Goal: Find specific page/section: Find specific page/section

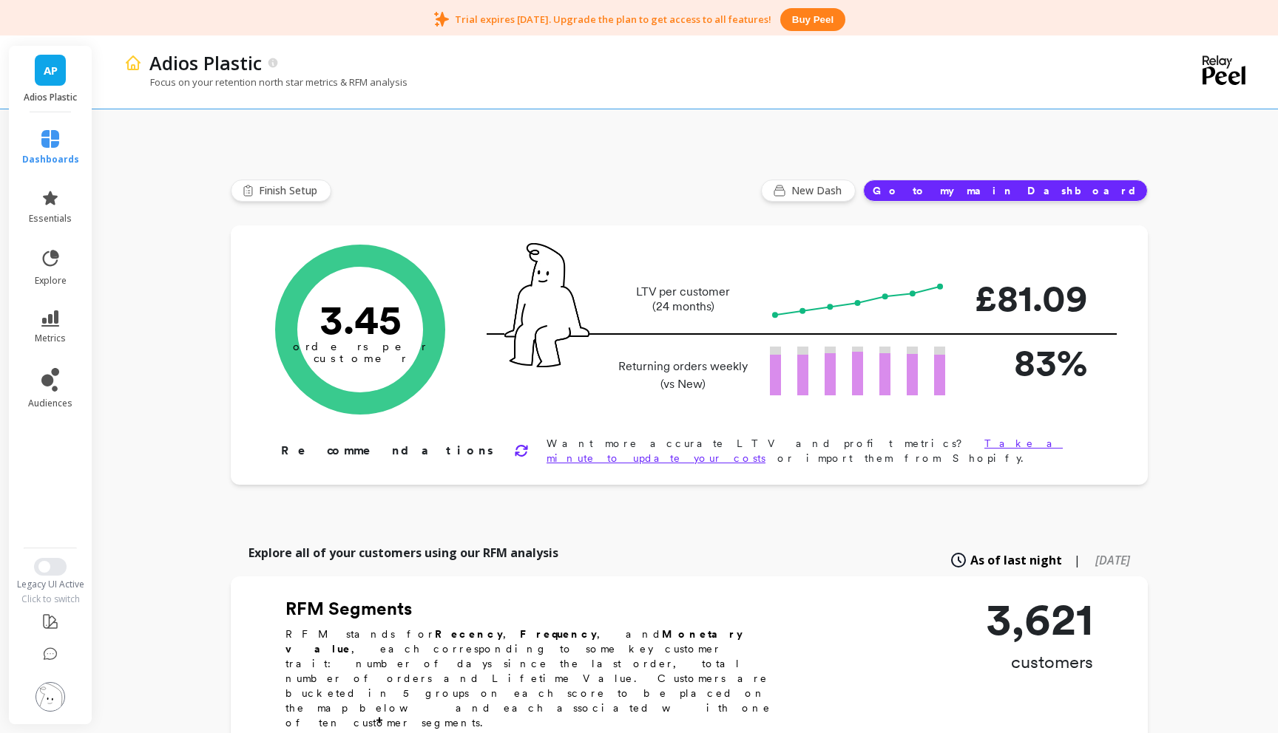
click at [39, 87] on div "AP Adios Plastic" at bounding box center [50, 79] width 83 height 67
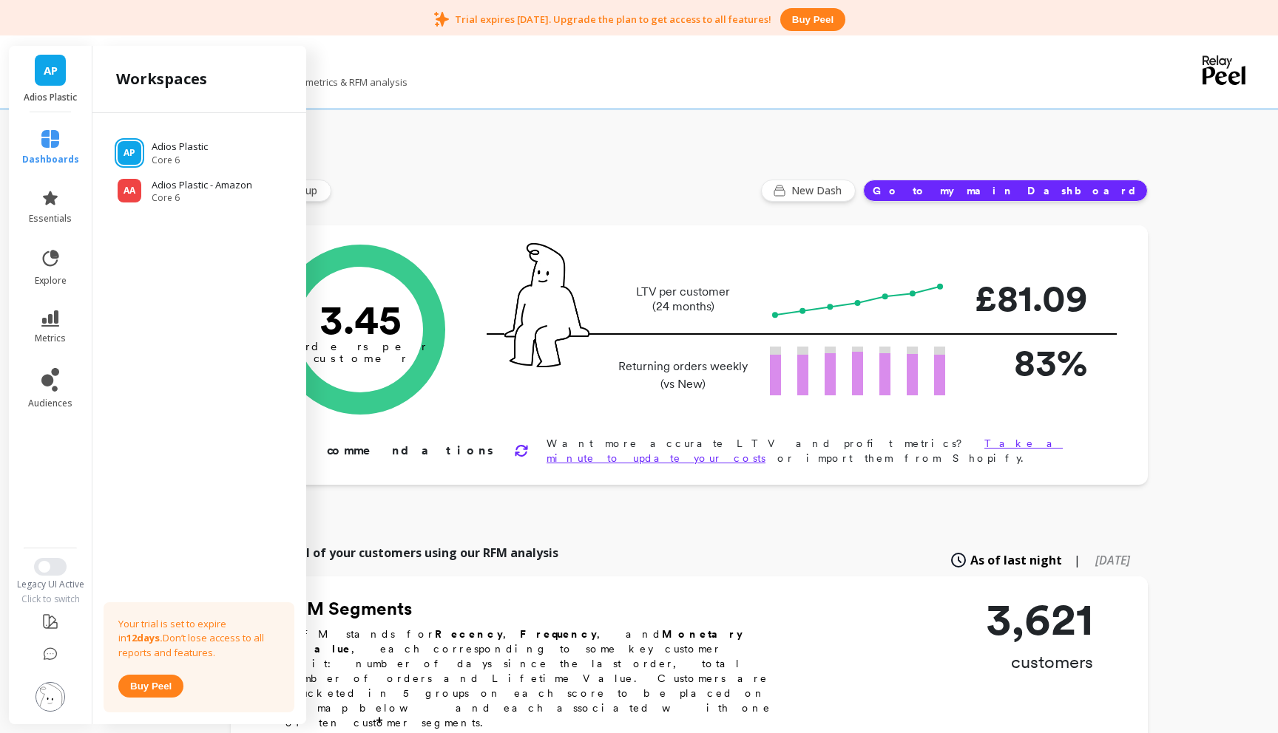
click at [50, 169] on li "dashboards" at bounding box center [50, 147] width 75 height 53
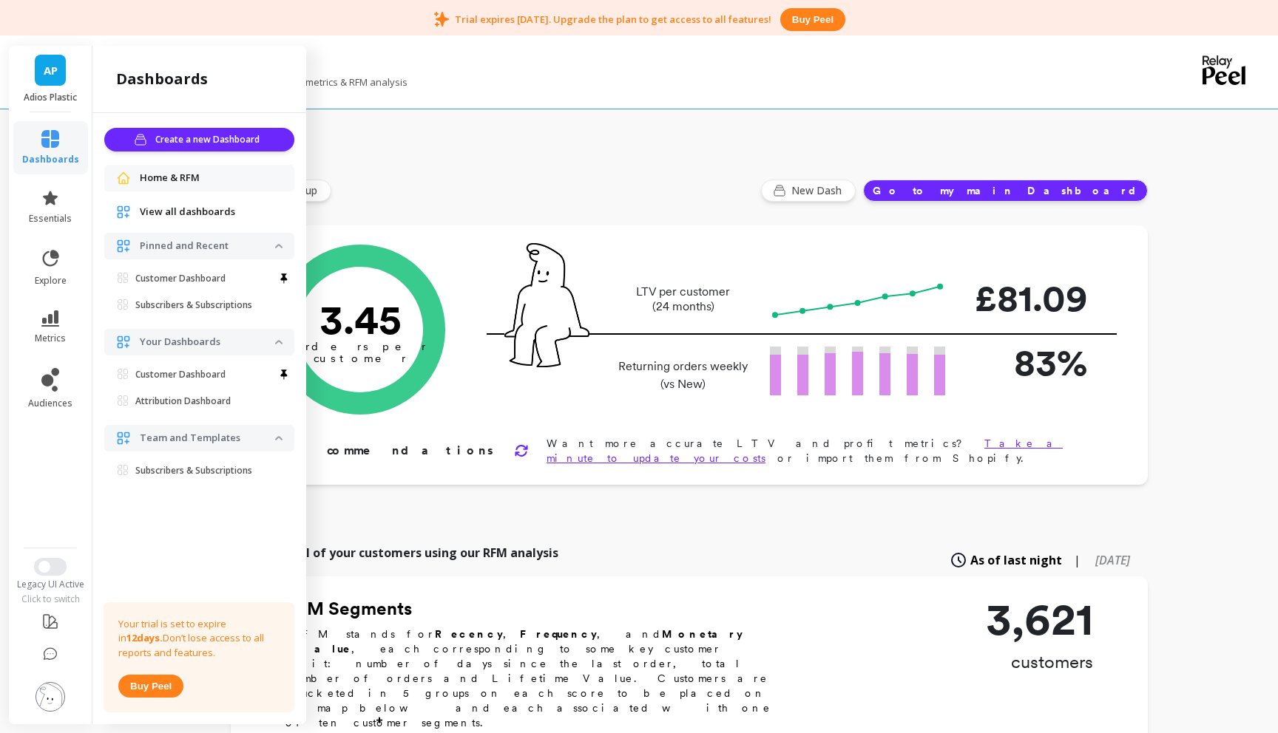
click at [44, 155] on span "dashboards" at bounding box center [50, 160] width 57 height 12
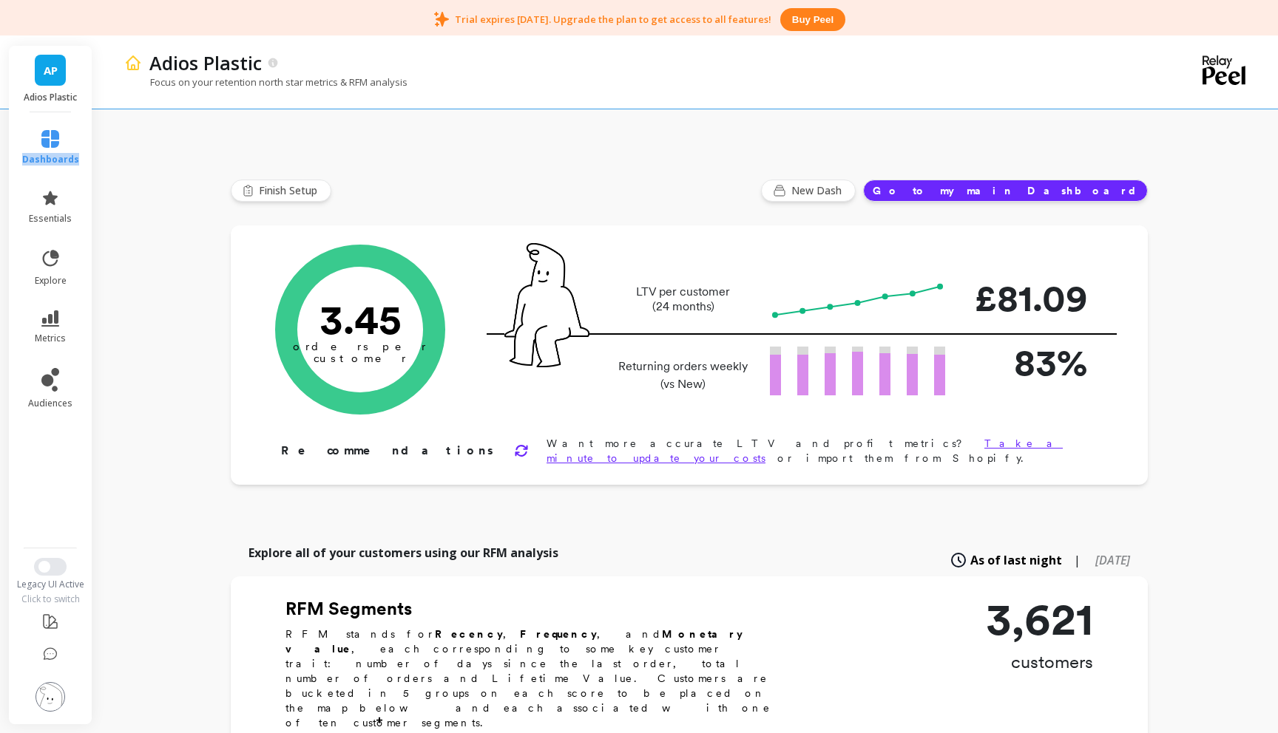
click at [44, 155] on span "dashboards" at bounding box center [50, 160] width 57 height 12
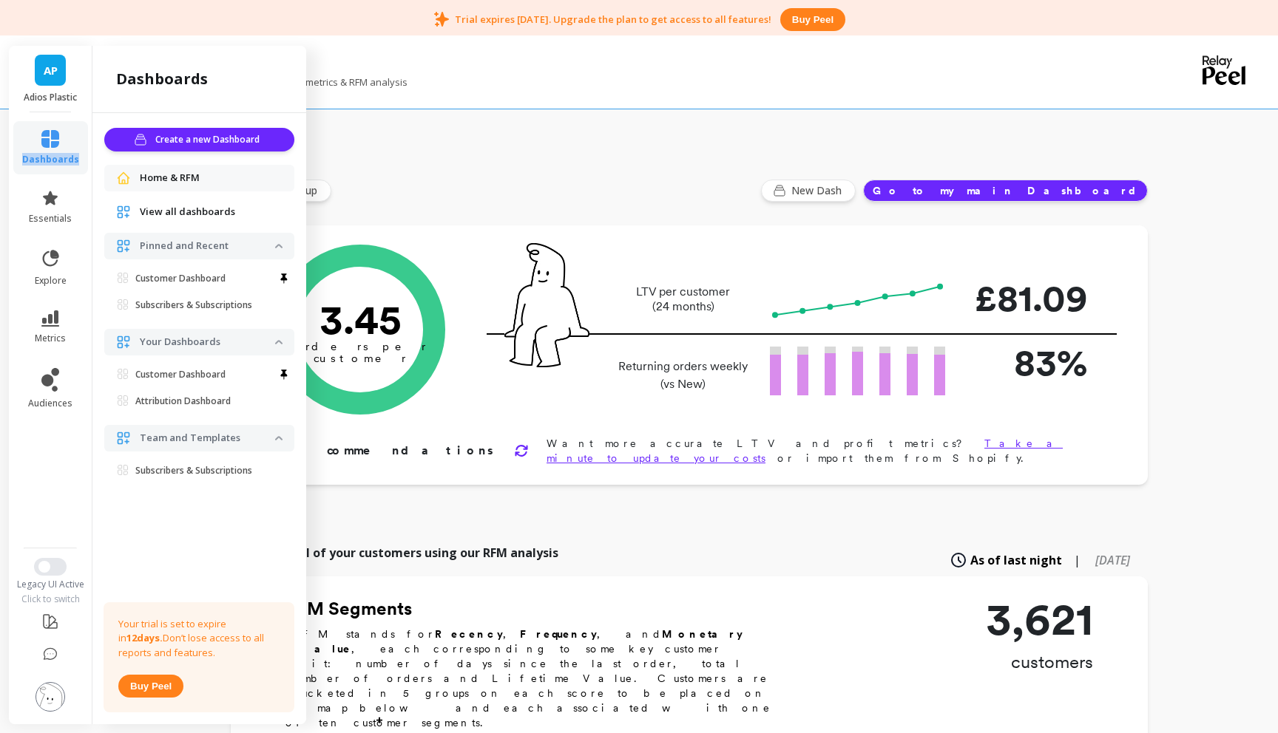
click at [149, 207] on span "View all dashboards" at bounding box center [187, 212] width 95 height 15
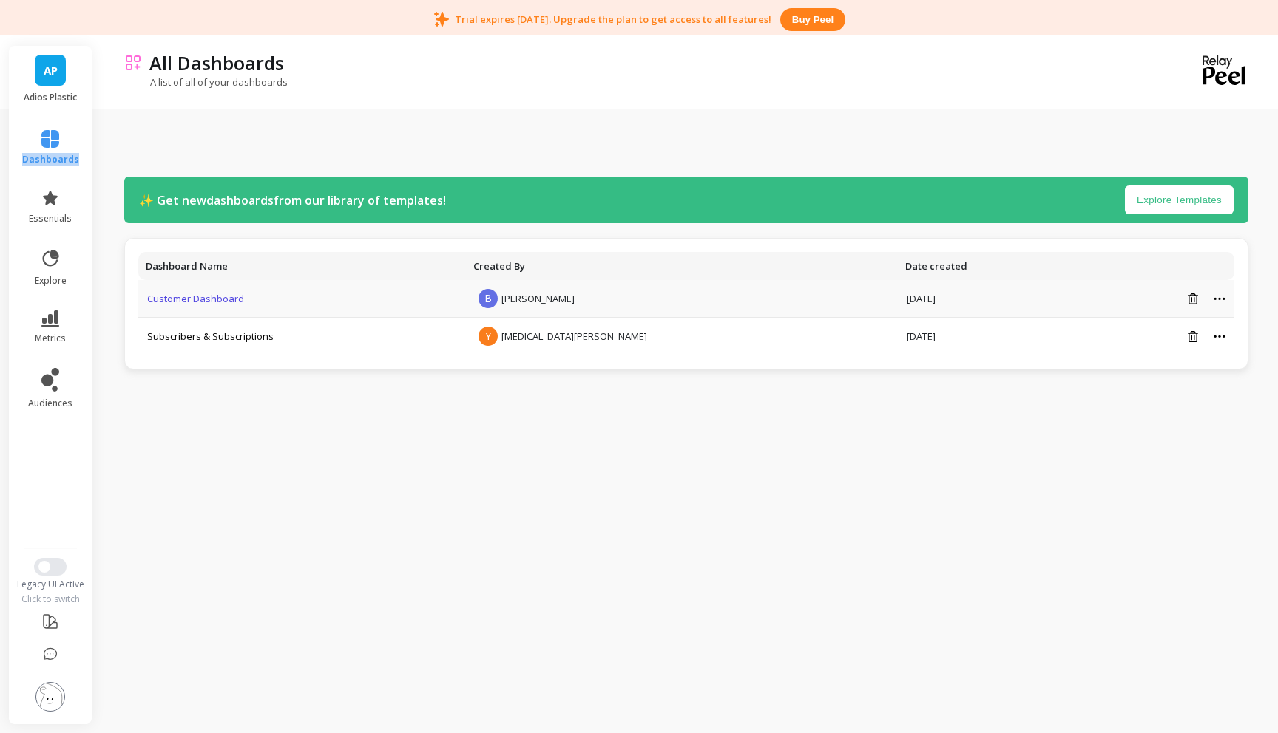
click at [194, 299] on link "Customer Dashboard" at bounding box center [195, 298] width 97 height 13
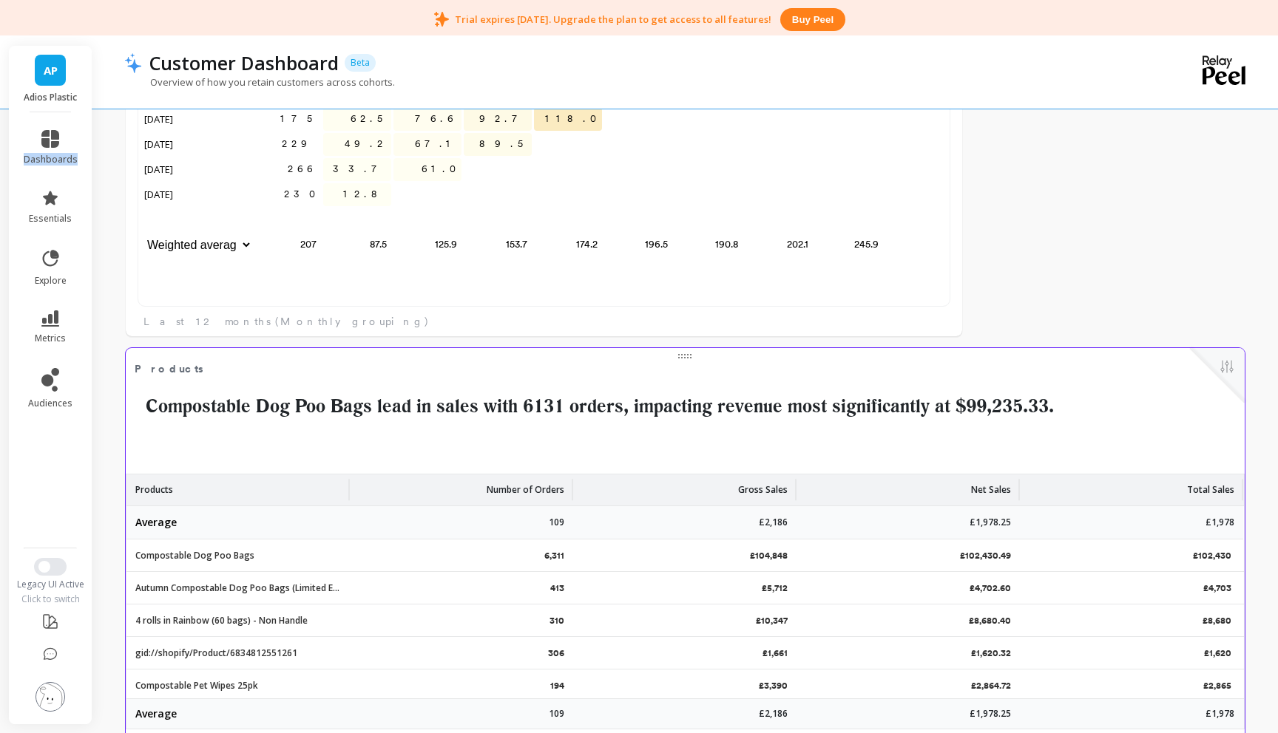
scroll to position [2743, 0]
